Goal: Navigation & Orientation: Find specific page/section

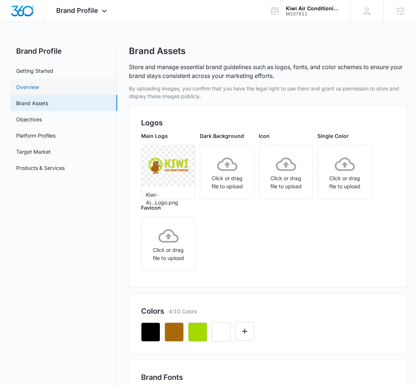
click at [39, 89] on link "Overview" at bounding box center [27, 87] width 23 height 8
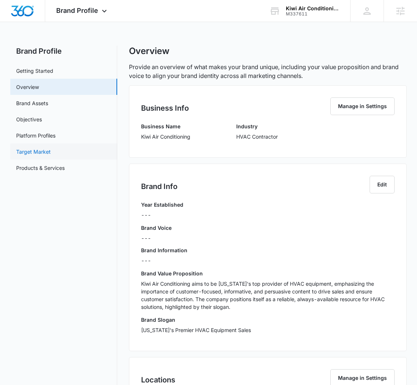
click at [51, 148] on link "Target Market" at bounding box center [33, 152] width 35 height 8
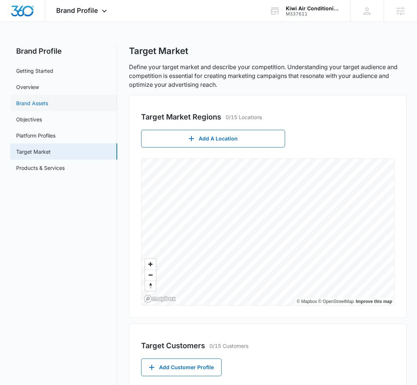
click at [48, 99] on link "Brand Assets" at bounding box center [32, 103] width 32 height 8
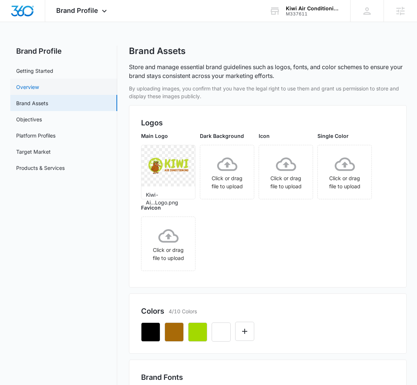
click at [39, 83] on link "Overview" at bounding box center [27, 87] width 23 height 8
